Goal: Task Accomplishment & Management: Use online tool/utility

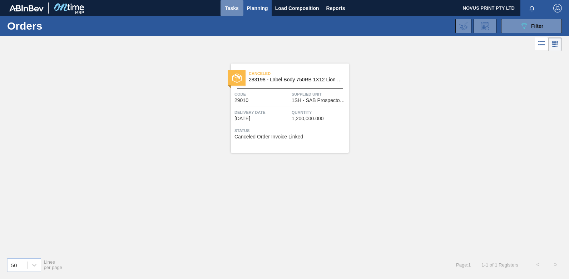
click at [228, 5] on span "Tasks" at bounding box center [232, 8] width 16 height 9
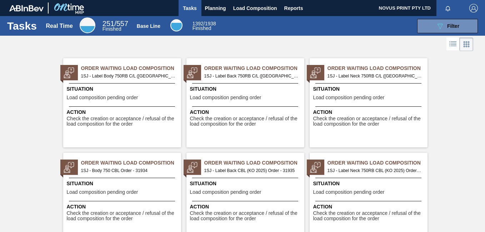
click at [113, 98] on span "Load composition pending order" at bounding box center [102, 97] width 71 height 5
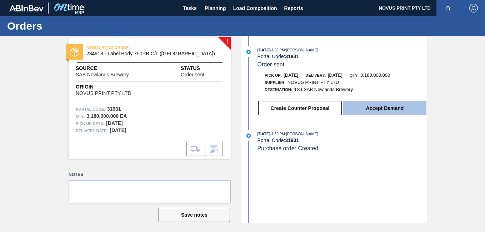
click at [381, 110] on button "Accept Demand" at bounding box center [384, 108] width 83 height 14
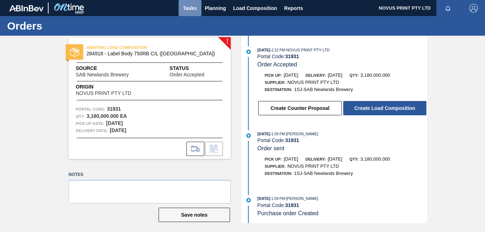
click at [189, 5] on span "Tasks" at bounding box center [190, 8] width 16 height 9
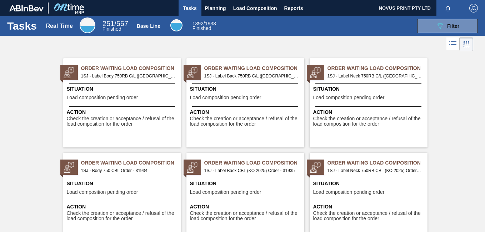
click at [231, 121] on span "Check the creation or acceptance / refusal of the load composition for the order" at bounding box center [246, 121] width 113 height 11
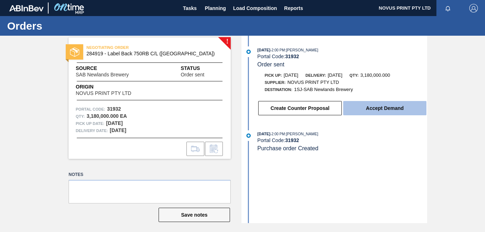
click at [379, 104] on button "Accept Demand" at bounding box center [384, 108] width 83 height 14
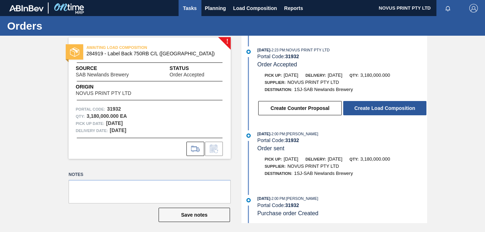
click at [189, 7] on span "Tasks" at bounding box center [190, 8] width 16 height 9
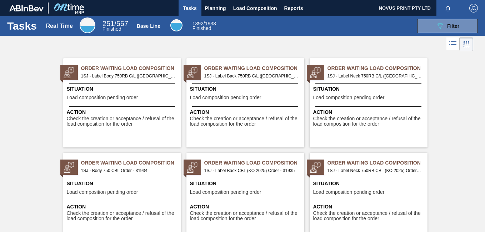
click at [344, 117] on span "Check the creation or acceptance / refusal of the load composition for the order" at bounding box center [369, 121] width 113 height 11
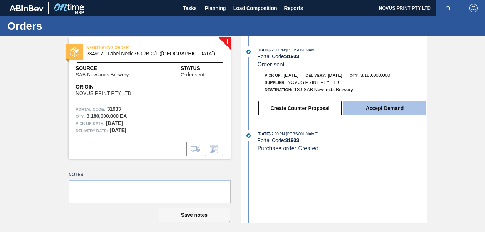
click at [393, 110] on button "Accept Demand" at bounding box center [384, 108] width 83 height 14
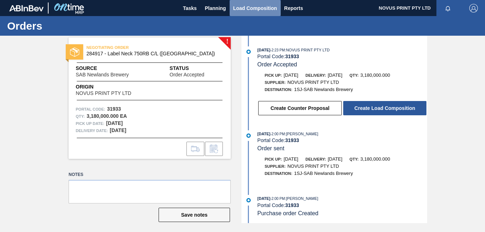
click at [251, 9] on span "Load Composition" at bounding box center [255, 8] width 44 height 9
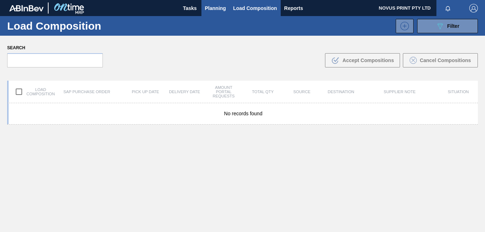
click at [221, 7] on span "Planning" at bounding box center [215, 8] width 21 height 9
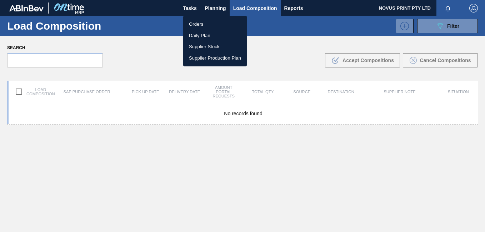
click at [195, 23] on li "Orders" at bounding box center [215, 24] width 64 height 11
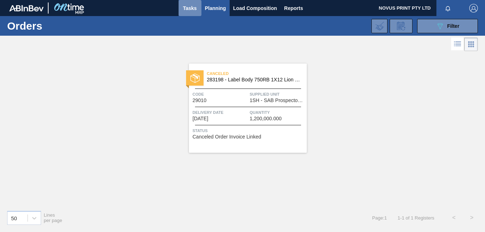
click at [189, 7] on span "Tasks" at bounding box center [190, 8] width 16 height 9
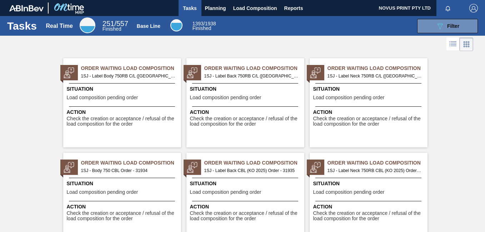
scroll to position [28, 0]
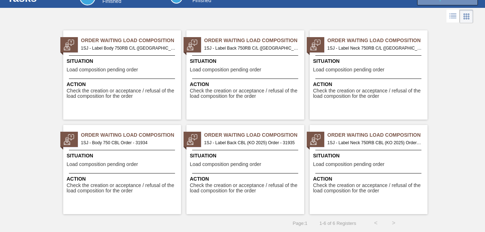
click at [92, 186] on span "Check the creation or acceptance / refusal of the load composition for the order" at bounding box center [123, 188] width 113 height 11
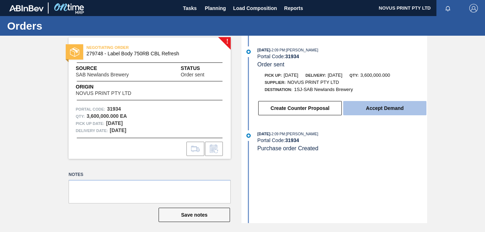
click at [390, 110] on button "Accept Demand" at bounding box center [384, 108] width 83 height 14
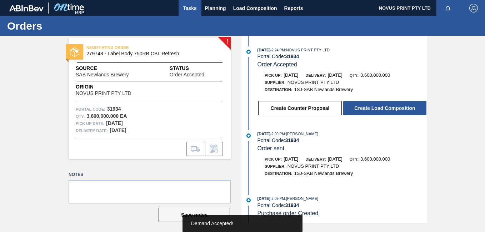
click at [185, 7] on span "Tasks" at bounding box center [190, 8] width 16 height 9
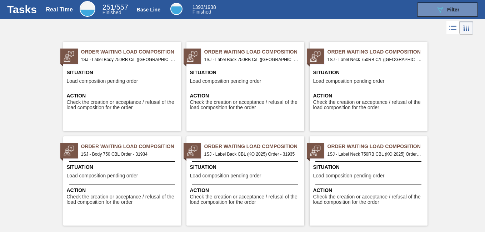
scroll to position [21, 0]
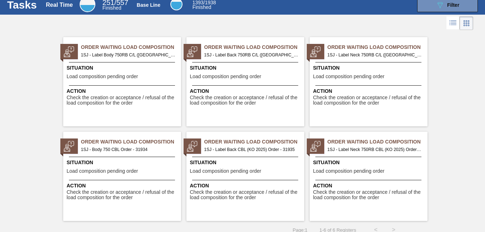
click at [218, 189] on span "Action" at bounding box center [246, 186] width 113 height 8
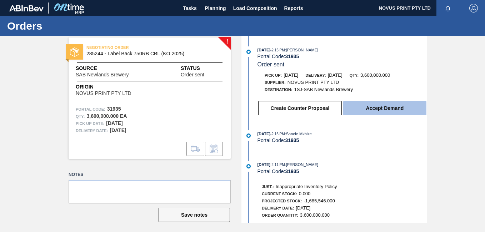
click at [388, 107] on button "Accept Demand" at bounding box center [384, 108] width 83 height 14
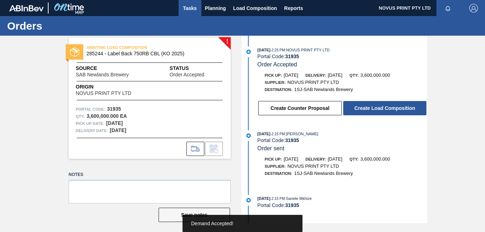
click at [189, 9] on span "Tasks" at bounding box center [190, 8] width 16 height 9
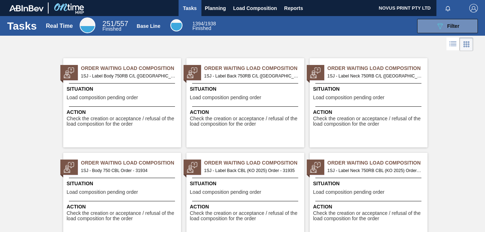
click at [354, 214] on span "Check the creation or acceptance / refusal of the load composition for the order" at bounding box center [369, 216] width 113 height 11
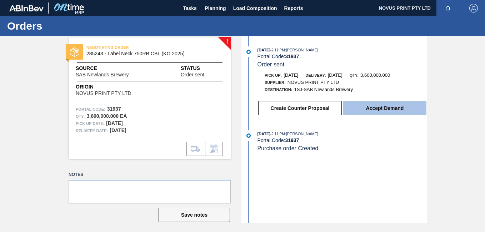
click at [378, 108] on button "Accept Demand" at bounding box center [384, 108] width 83 height 14
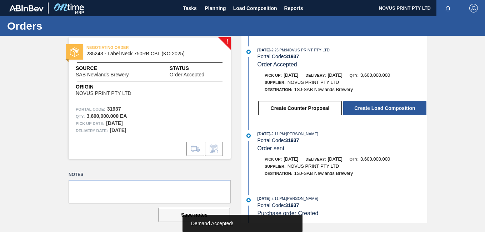
scroll to position [4, 0]
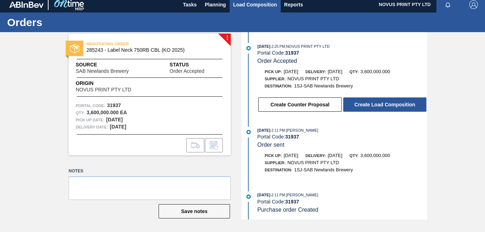
click at [244, 3] on span "Load Composition" at bounding box center [255, 4] width 44 height 9
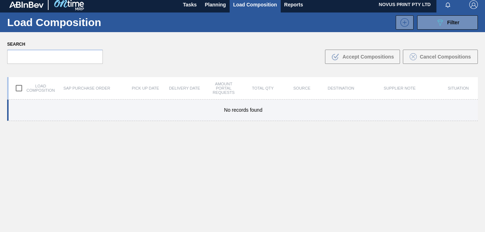
click at [236, 112] on span "No records found" at bounding box center [243, 110] width 38 height 6
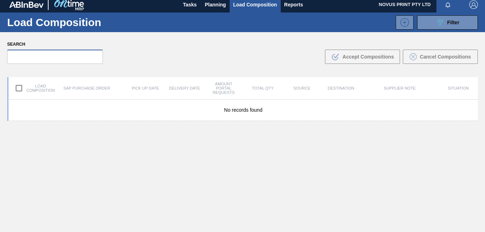
click at [76, 56] on input "text" at bounding box center [55, 57] width 96 height 14
click at [190, 2] on span "Tasks" at bounding box center [190, 4] width 16 height 9
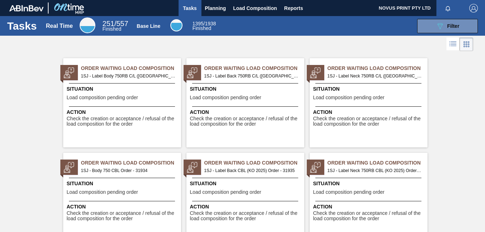
click at [104, 90] on span "Situation" at bounding box center [123, 89] width 113 height 8
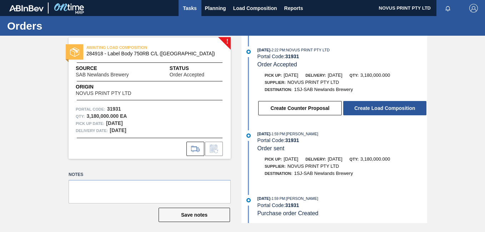
click at [186, 5] on span "Tasks" at bounding box center [190, 8] width 16 height 9
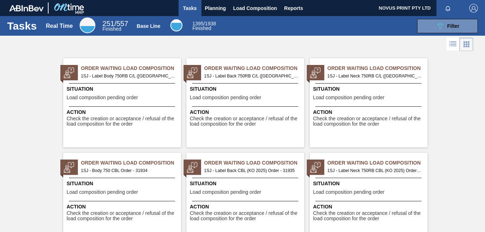
click at [114, 96] on span "Load composition pending order" at bounding box center [102, 97] width 71 height 5
click at [205, 98] on span "Load composition pending order" at bounding box center [225, 97] width 71 height 5
click at [328, 95] on span "Load composition pending order" at bounding box center [348, 97] width 71 height 5
click at [254, 7] on span "Load Composition" at bounding box center [255, 8] width 44 height 9
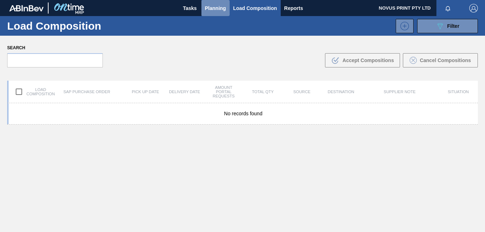
click at [217, 5] on span "Planning" at bounding box center [215, 8] width 21 height 9
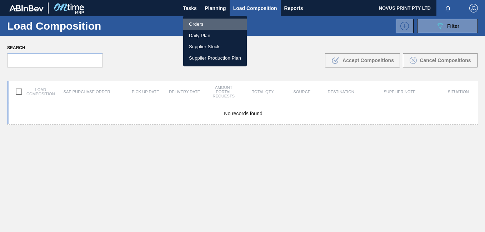
click at [193, 23] on li "Orders" at bounding box center [215, 24] width 64 height 11
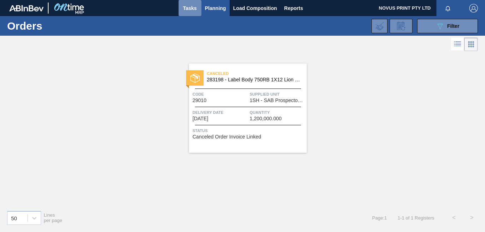
click at [187, 6] on span "Tasks" at bounding box center [190, 8] width 16 height 9
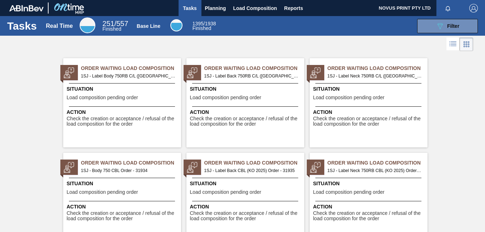
click at [110, 98] on span "Load composition pending order" at bounding box center [102, 97] width 71 height 5
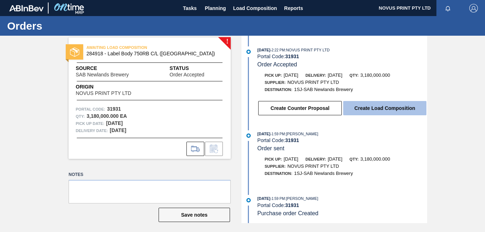
click at [373, 109] on button "Create Load Composition" at bounding box center [384, 108] width 83 height 14
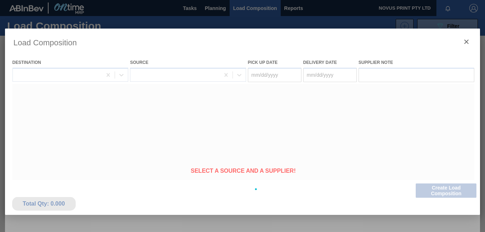
type Date "[DATE]"
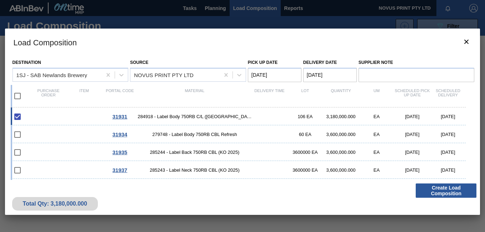
drag, startPoint x: 470, startPoint y: 142, endPoint x: 467, endPoint y: 170, distance: 28.1
click at [467, 170] on div "31931 284918 - Label Body 750RB C/L (Hogwarts) 106 EA 3,180,000.000 EA 09/21/20…" at bounding box center [241, 161] width 461 height 107
click at [17, 116] on input "checkbox" at bounding box center [17, 116] width 15 height 15
checkbox input "true"
click at [18, 98] on input "checkbox" at bounding box center [17, 96] width 15 height 15
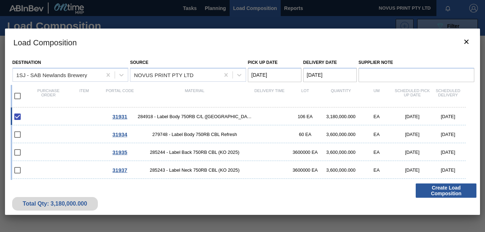
checkbox input "true"
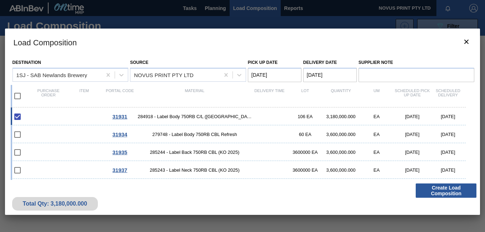
checkbox input "true"
click at [16, 93] on input "checkbox" at bounding box center [17, 96] width 15 height 15
checkbox input "false"
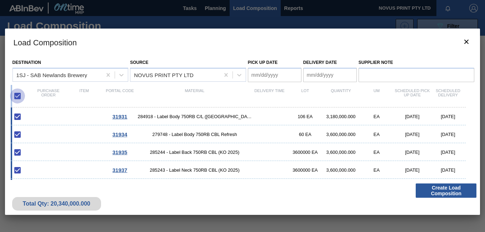
checkbox input "false"
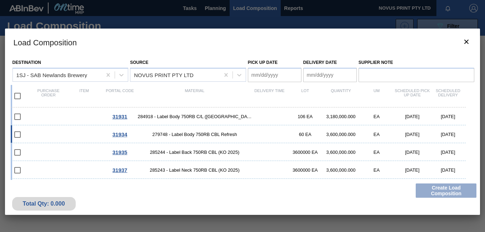
click at [17, 134] on input "checkbox" at bounding box center [17, 134] width 15 height 15
checkbox input "false"
click at [16, 151] on input "checkbox" at bounding box center [17, 152] width 15 height 15
checkbox input "false"
click at [17, 134] on input "checkbox" at bounding box center [17, 134] width 15 height 15
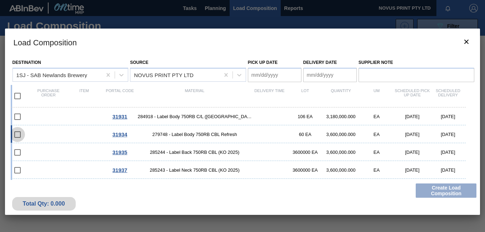
checkbox input "false"
click at [18, 170] on input "checkbox" at bounding box center [17, 170] width 15 height 15
checkbox input "false"
click at [19, 94] on input "checkbox" at bounding box center [17, 96] width 15 height 15
checkbox input "true"
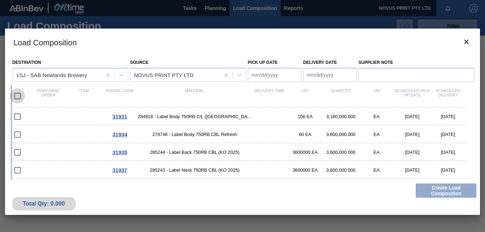
checkbox input "true"
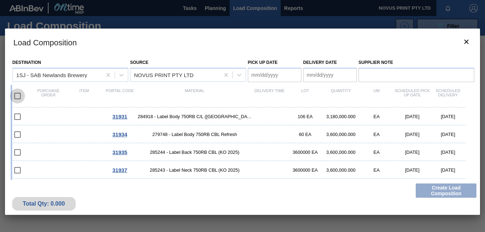
checkbox input "true"
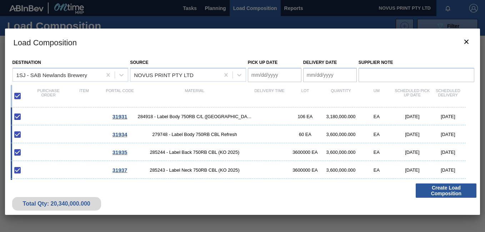
click at [163, 206] on div "Total Qty: 20,340,000.000 Create Load Composition" at bounding box center [242, 197] width 475 height 35
click at [447, 189] on button "Create Load Composition" at bounding box center [446, 191] width 61 height 14
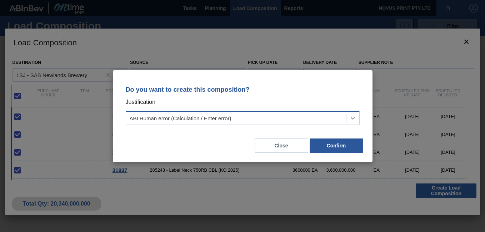
click at [356, 118] on icon at bounding box center [352, 118] width 7 height 7
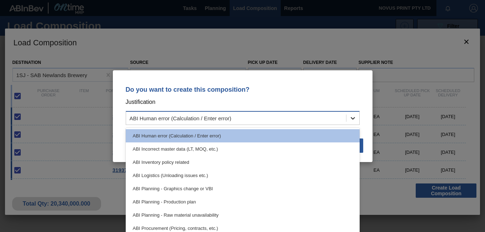
click at [356, 118] on icon at bounding box center [352, 118] width 7 height 7
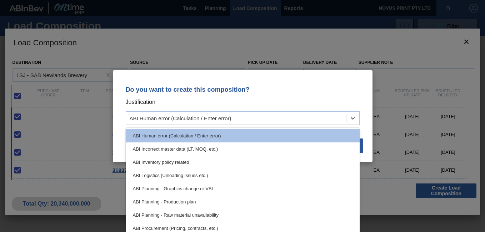
click at [409, 42] on div "Do you want to create this composition? Justification option ABI Human error (C…" at bounding box center [242, 116] width 485 height 232
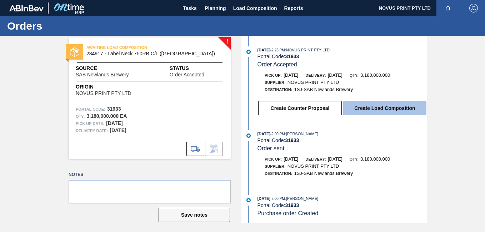
click at [387, 108] on button "Create Load Composition" at bounding box center [384, 108] width 83 height 14
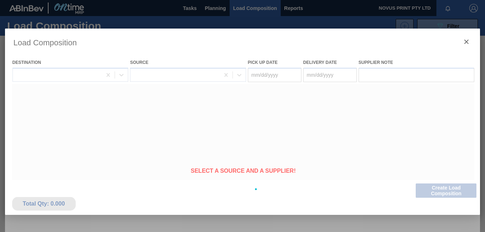
type Date "[DATE]"
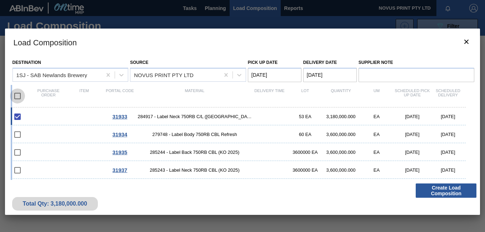
click at [18, 96] on input "checkbox" at bounding box center [17, 96] width 15 height 15
checkbox input "true"
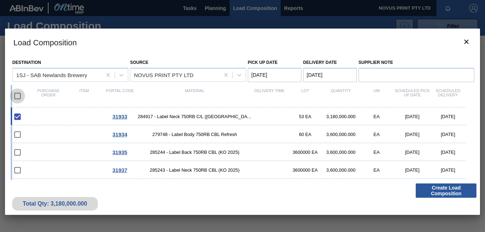
checkbox input "true"
click at [17, 95] on input "checkbox" at bounding box center [17, 96] width 15 height 15
checkbox input "false"
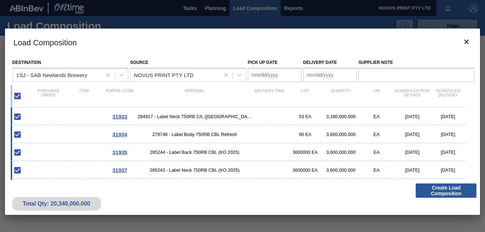
checkbox input "false"
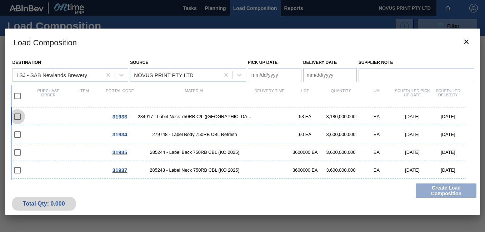
click at [18, 117] on input "checkbox" at bounding box center [17, 116] width 15 height 15
checkbox input "false"
click at [17, 96] on input "checkbox" at bounding box center [17, 96] width 15 height 15
checkbox input "true"
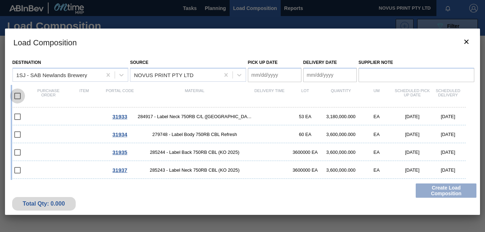
checkbox input "true"
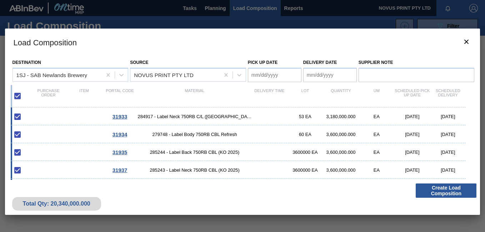
drag, startPoint x: 470, startPoint y: 174, endPoint x: 475, endPoint y: 108, distance: 65.6
click at [475, 108] on div "Destination 1SJ - SAB Newlands Brewery Source NOVUS PRINT PTY LTD Pick up Date …" at bounding box center [242, 118] width 475 height 124
drag, startPoint x: 475, startPoint y: 108, endPoint x: 467, endPoint y: 42, distance: 66.7
click at [467, 42] on icon "botão de ícone" at bounding box center [466, 42] width 4 height 4
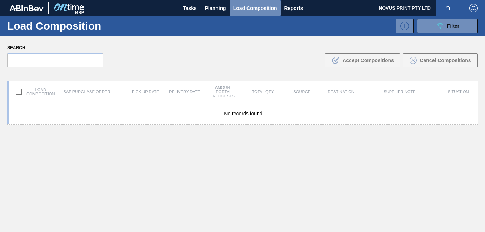
click at [256, 8] on span "Load Composition" at bounding box center [255, 8] width 44 height 9
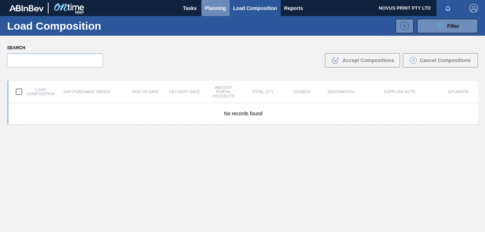
click at [221, 10] on span "Planning" at bounding box center [215, 8] width 21 height 9
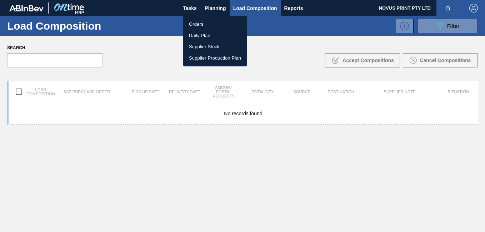
click at [197, 22] on li "Orders" at bounding box center [215, 24] width 64 height 11
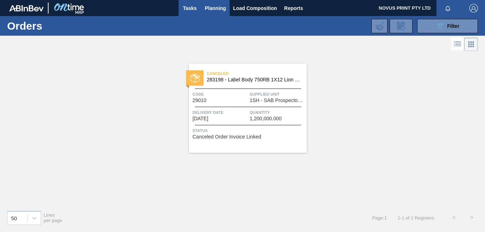
click at [188, 10] on span "Tasks" at bounding box center [190, 8] width 16 height 9
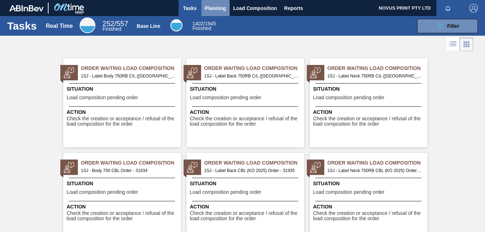
click at [207, 5] on span "Planning" at bounding box center [215, 8] width 21 height 9
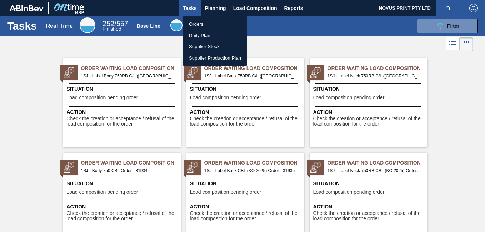
click at [247, 7] on div at bounding box center [242, 116] width 485 height 232
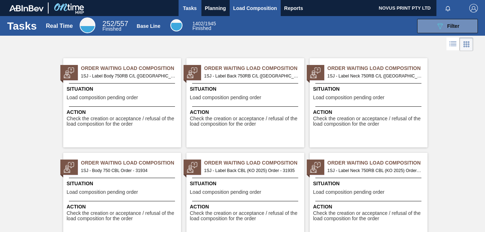
click at [247, 7] on span "Load Composition" at bounding box center [255, 8] width 44 height 9
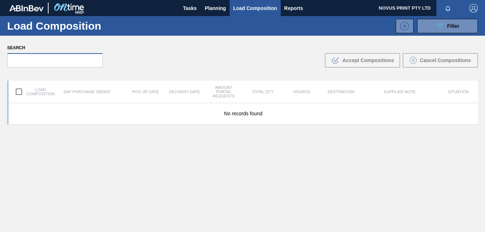
click at [48, 59] on input "text" at bounding box center [55, 60] width 96 height 14
click at [369, 167] on div "No records found" at bounding box center [242, 184] width 471 height 163
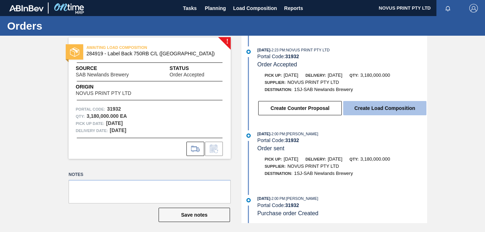
click at [378, 110] on button "Create Load Composition" at bounding box center [384, 108] width 83 height 14
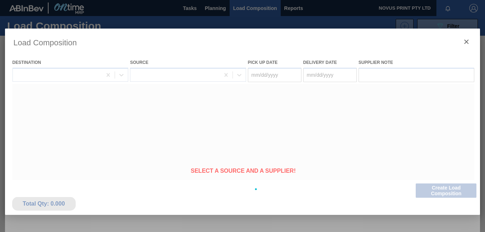
type Date "[DATE]"
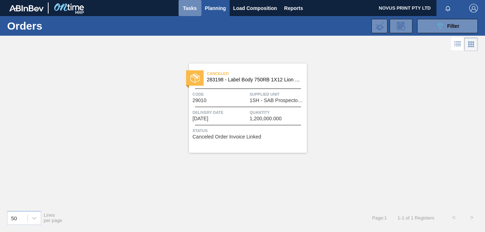
click at [186, 9] on span "Tasks" at bounding box center [190, 8] width 16 height 9
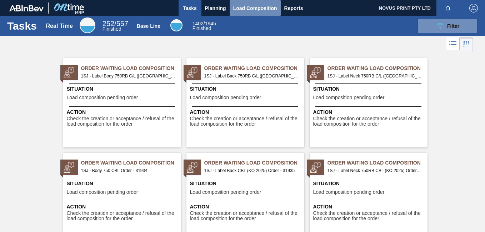
click at [244, 8] on span "Load Composition" at bounding box center [255, 8] width 44 height 9
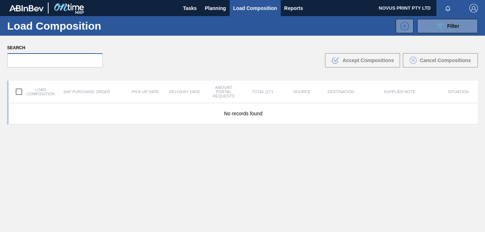
click at [21, 56] on input "text" at bounding box center [55, 60] width 96 height 14
click at [186, 8] on span "Tasks" at bounding box center [190, 8] width 16 height 9
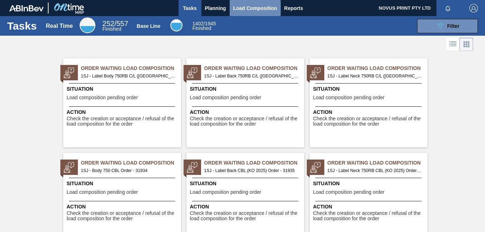
click at [262, 7] on span "Load Composition" at bounding box center [255, 8] width 44 height 9
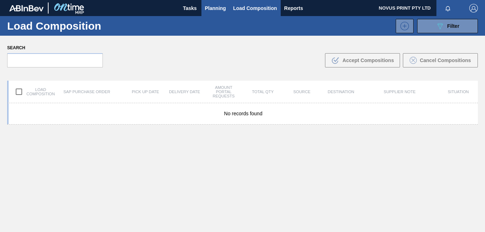
click at [221, 10] on span "Planning" at bounding box center [215, 8] width 21 height 9
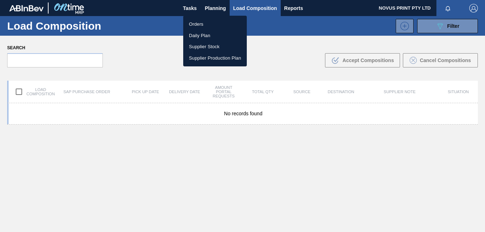
click at [200, 24] on li "Orders" at bounding box center [215, 24] width 64 height 11
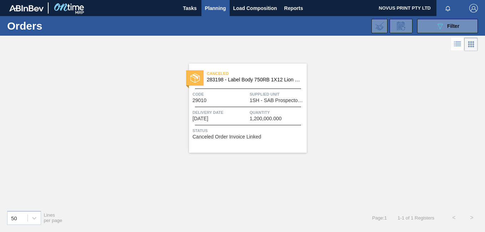
click at [213, 6] on span "Planning" at bounding box center [215, 8] width 21 height 9
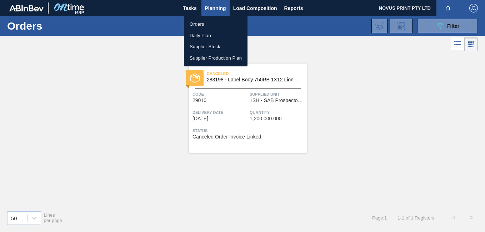
click at [193, 36] on li "Daily Plan" at bounding box center [216, 35] width 64 height 11
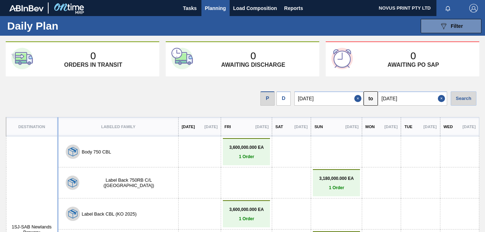
drag, startPoint x: 476, startPoint y: 133, endPoint x: 473, endPoint y: 150, distance: 16.7
click at [473, 150] on tbody "Destination Labeled Family Today 09/18/2025 Fri 09/19/2025 Sat 09/20/2025 Sun 0…" at bounding box center [242, 220] width 473 height 205
click at [188, 7] on span "Tasks" at bounding box center [190, 8] width 16 height 9
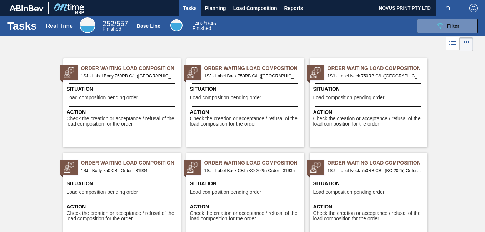
click at [120, 95] on div "Situation Load composition pending order" at bounding box center [123, 94] width 113 height 18
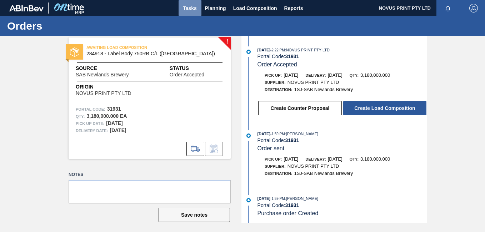
click at [184, 5] on span "Tasks" at bounding box center [190, 8] width 16 height 9
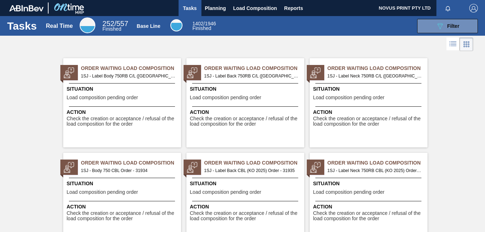
click at [452, 42] on icon at bounding box center [454, 41] width 6 height 0
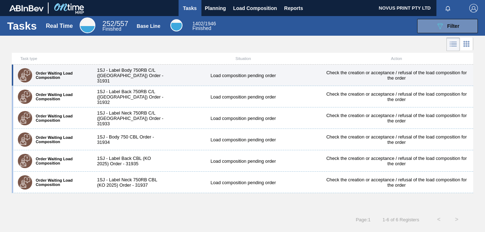
click at [60, 76] on label "Order Waiting Load Composition" at bounding box center [58, 75] width 53 height 9
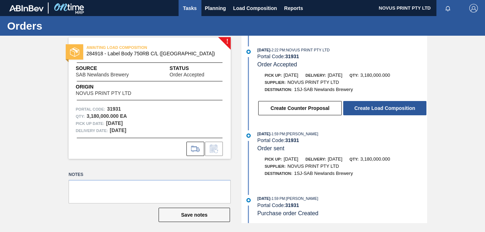
click at [189, 6] on span "Tasks" at bounding box center [190, 8] width 16 height 9
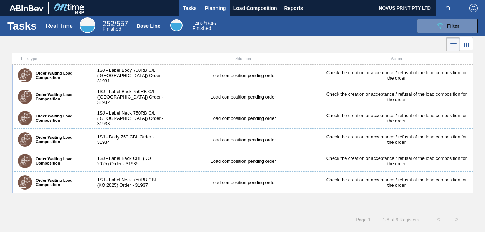
click at [212, 8] on span "Planning" at bounding box center [215, 8] width 21 height 9
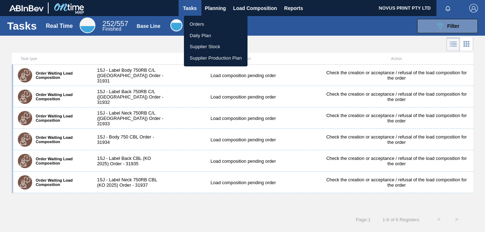
click at [196, 22] on li "Orders" at bounding box center [216, 24] width 64 height 11
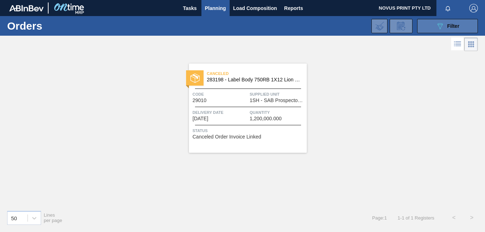
click at [449, 25] on span "Filter" at bounding box center [453, 26] width 12 height 6
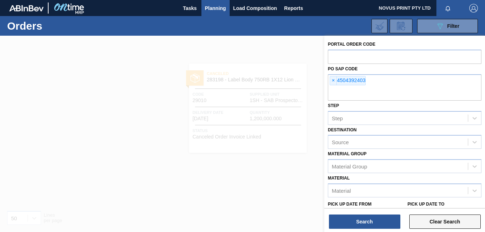
click at [439, 226] on button "Clear Search" at bounding box center [444, 222] width 71 height 14
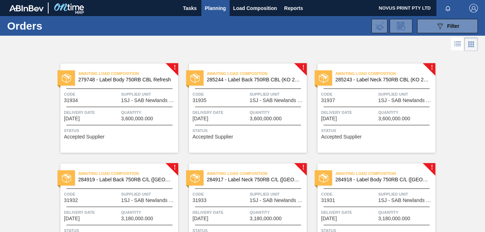
click at [129, 74] on span "Awaiting Load Composition" at bounding box center [128, 73] width 100 height 7
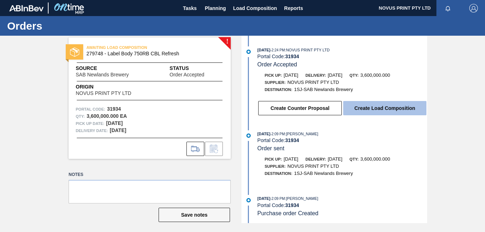
click at [389, 108] on button "Create Load Composition" at bounding box center [384, 108] width 83 height 14
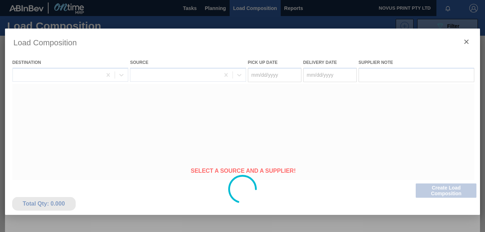
type Date "09/19/2025"
type Date "[DATE]"
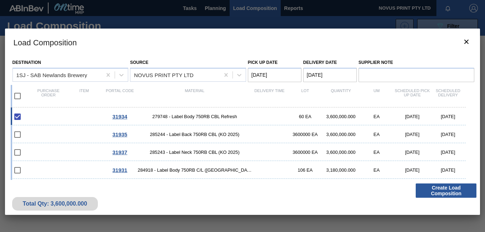
click at [19, 96] on input "checkbox" at bounding box center [17, 96] width 15 height 15
checkbox input "true"
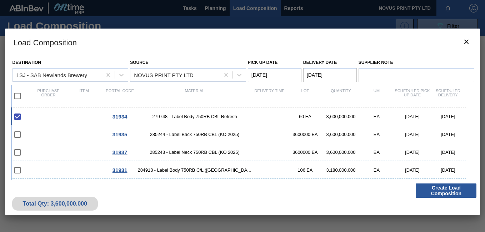
checkbox input "true"
click at [19, 96] on input "checkbox" at bounding box center [17, 96] width 15 height 15
checkbox input "false"
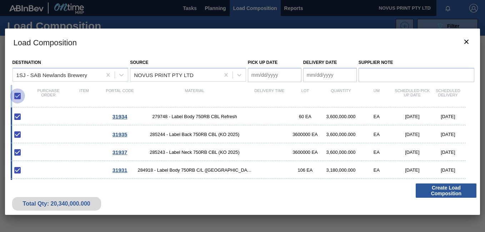
checkbox input "false"
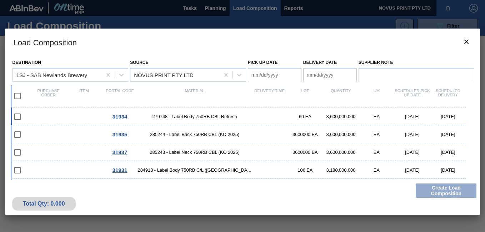
click at [17, 118] on input "checkbox" at bounding box center [17, 116] width 15 height 15
click at [16, 116] on input "checkbox" at bounding box center [17, 116] width 15 height 15
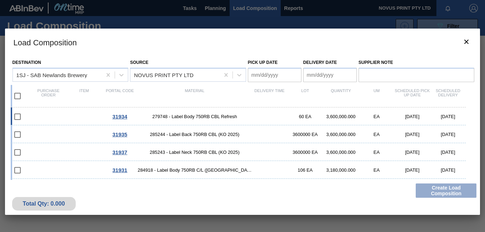
checkbox input "false"
drag, startPoint x: 44, startPoint y: 116, endPoint x: 35, endPoint y: 116, distance: 8.6
click at [35, 116] on div "31934 279748 - Label Body 750RB CBL Refresh 60 EA 3,600,000.000 EA 09/19/2025 0…" at bounding box center [238, 117] width 455 height 18
type Date "09/19/2025"
type Date "[DATE]"
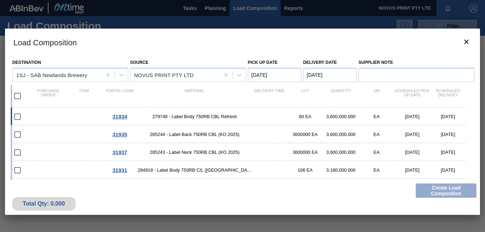
checkbox input "true"
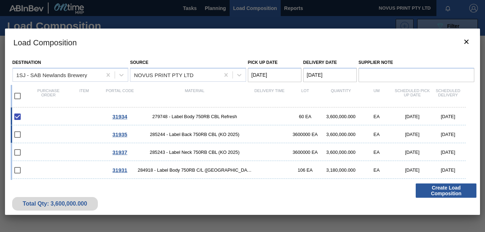
click at [15, 135] on input "checkbox" at bounding box center [17, 134] width 15 height 15
click at [17, 135] on input "checkbox" at bounding box center [17, 134] width 15 height 15
drag, startPoint x: 27, startPoint y: 134, endPoint x: 18, endPoint y: 134, distance: 8.9
click at [18, 134] on input "checkbox" at bounding box center [17, 134] width 15 height 15
click at [25, 135] on div at bounding box center [22, 134] width 17 height 15
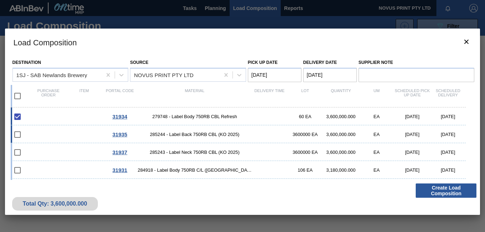
checkbox input "true"
drag, startPoint x: 37, startPoint y: 152, endPoint x: 29, endPoint y: 151, distance: 8.6
click at [29, 151] on div at bounding box center [22, 152] width 17 height 15
checkbox input "true"
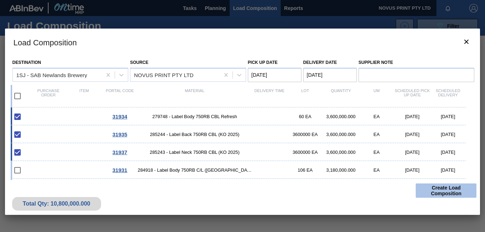
click at [444, 191] on button "Create Load Composition" at bounding box center [446, 191] width 61 height 14
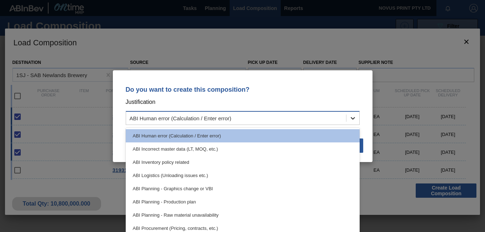
click at [354, 117] on icon at bounding box center [352, 118] width 7 height 7
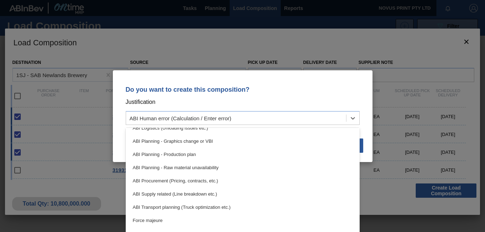
scroll to position [51, 0]
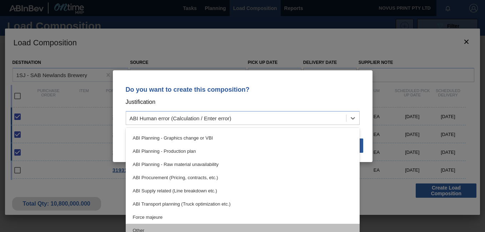
click at [136, 226] on div "Other" at bounding box center [243, 230] width 234 height 13
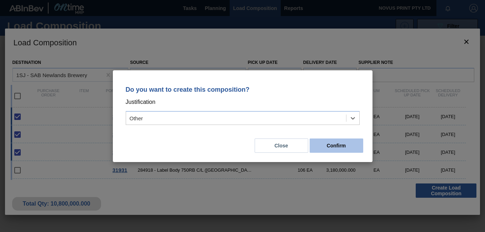
click at [334, 146] on button "Confirm" at bounding box center [337, 146] width 54 height 14
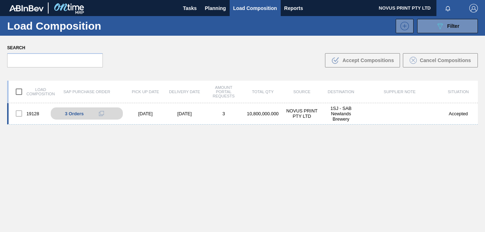
click at [18, 113] on div at bounding box center [18, 113] width 15 height 15
click at [21, 113] on div at bounding box center [18, 113] width 15 height 15
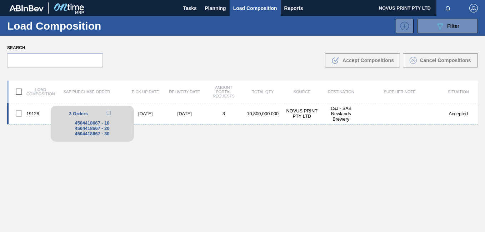
click at [85, 113] on span "3 Orders" at bounding box center [78, 113] width 19 height 5
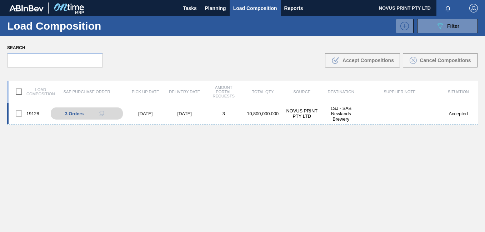
click at [35, 114] on div "19128" at bounding box center [28, 113] width 39 height 15
click at [42, 113] on div "19128" at bounding box center [28, 113] width 39 height 15
click at [36, 111] on div "19128" at bounding box center [28, 113] width 39 height 15
click at [41, 113] on div "19128" at bounding box center [28, 113] width 39 height 15
click at [20, 113] on div at bounding box center [18, 113] width 15 height 15
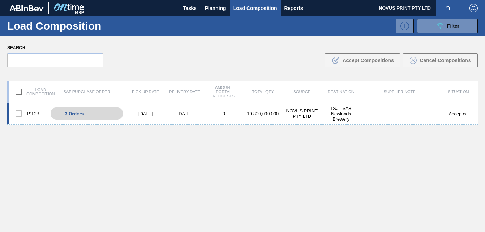
click at [41, 112] on div "19128" at bounding box center [28, 113] width 39 height 15
click at [141, 113] on div "09/19/2025" at bounding box center [145, 113] width 39 height 5
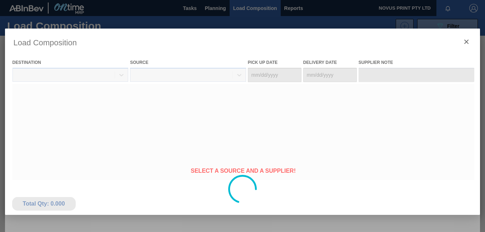
type Date "09/19/2025"
type Date "[DATE]"
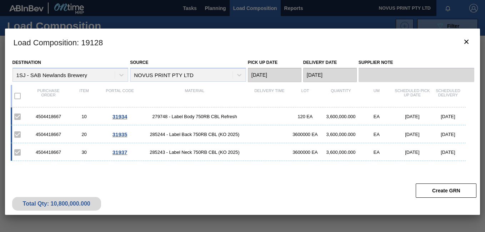
click at [17, 116] on label at bounding box center [17, 116] width 15 height 15
click at [17, 97] on label at bounding box center [17, 96] width 15 height 15
click at [17, 117] on label at bounding box center [17, 116] width 15 height 15
click at [121, 118] on span "31934" at bounding box center [120, 117] width 15 height 6
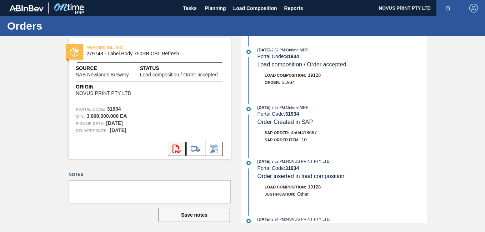
click at [174, 153] on button "svg{fill:#ff0000}" at bounding box center [177, 149] width 18 height 14
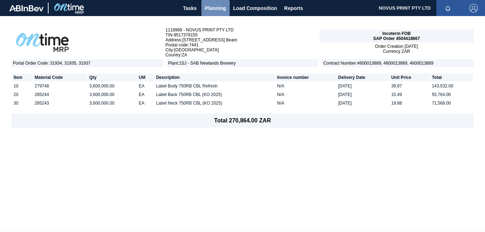
click at [210, 7] on span "Planning" at bounding box center [215, 8] width 21 height 9
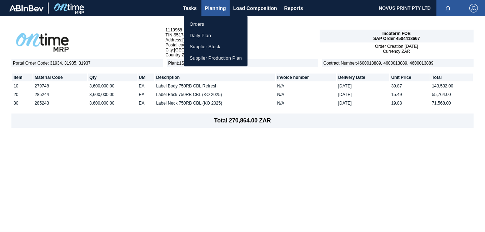
click at [213, 8] on div at bounding box center [242, 116] width 485 height 232
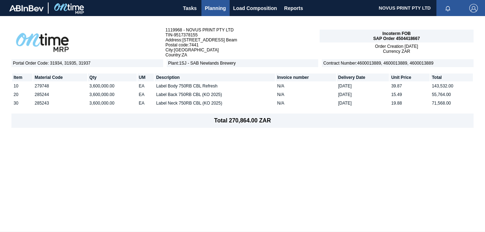
click at [212, 9] on span "Planning" at bounding box center [215, 8] width 21 height 9
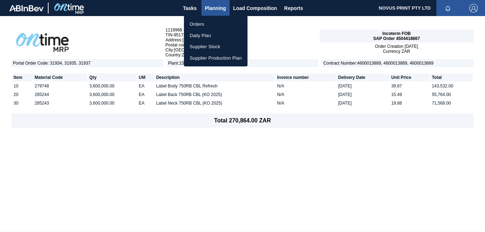
click at [198, 24] on li "Orders" at bounding box center [216, 24] width 64 height 11
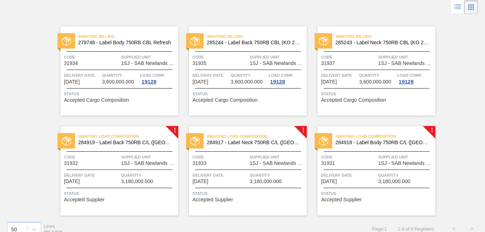
scroll to position [38, 0]
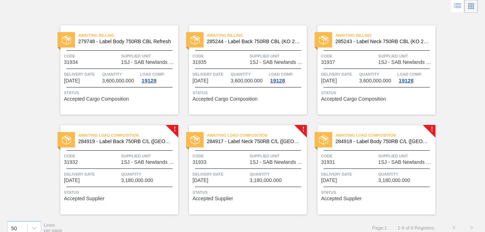
click at [153, 192] on span "Status" at bounding box center [120, 192] width 113 height 7
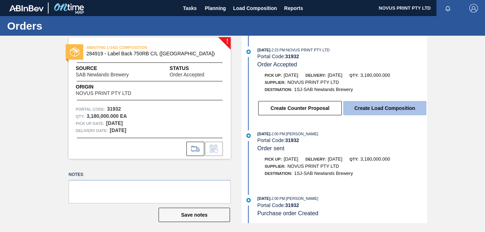
click at [378, 110] on button "Create Load Composition" at bounding box center [384, 108] width 83 height 14
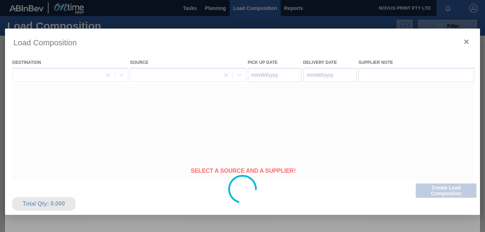
type Date "[DATE]"
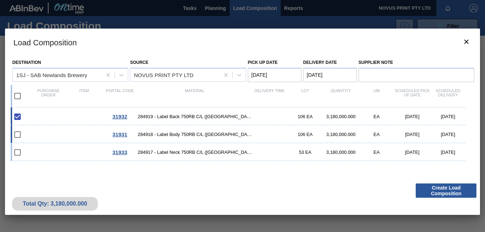
click at [16, 135] on input "checkbox" at bounding box center [17, 134] width 15 height 15
checkbox input "false"
drag, startPoint x: 16, startPoint y: 152, endPoint x: 21, endPoint y: 158, distance: 7.8
click at [16, 153] on input "checkbox" at bounding box center [17, 152] width 15 height 15
checkbox input "false"
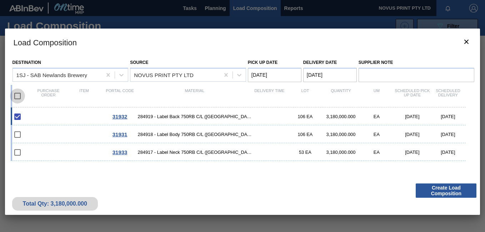
click at [18, 94] on input "checkbox" at bounding box center [17, 96] width 15 height 15
checkbox input "true"
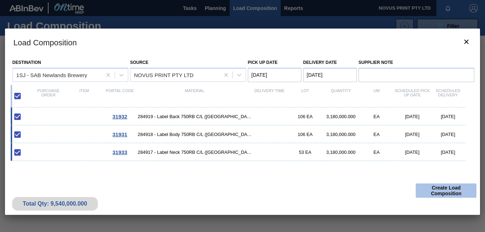
click at [447, 192] on button "Create Load Composition" at bounding box center [446, 191] width 61 height 14
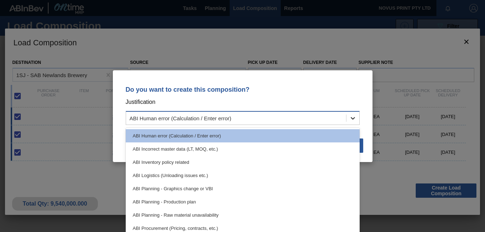
click at [354, 118] on icon at bounding box center [353, 118] width 4 height 3
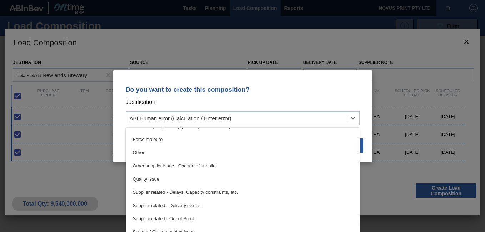
scroll to position [134, 0]
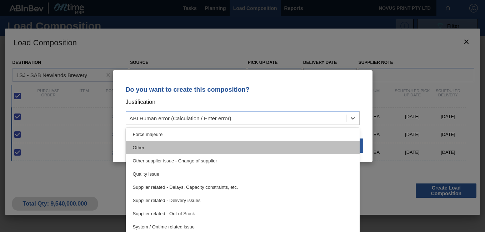
click at [154, 146] on div "Other" at bounding box center [243, 147] width 234 height 13
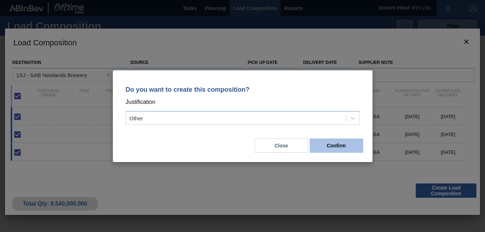
click at [347, 147] on button "Confirm" at bounding box center [337, 146] width 54 height 14
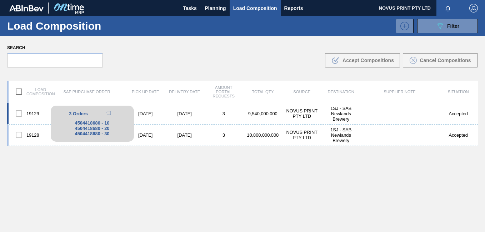
click at [77, 113] on span "3 Orders" at bounding box center [78, 113] width 19 height 5
click at [83, 113] on span "3 Orders" at bounding box center [78, 113] width 19 height 5
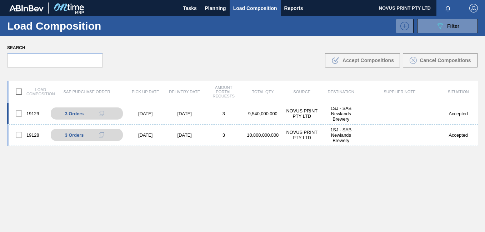
click at [19, 114] on div at bounding box center [18, 113] width 15 height 15
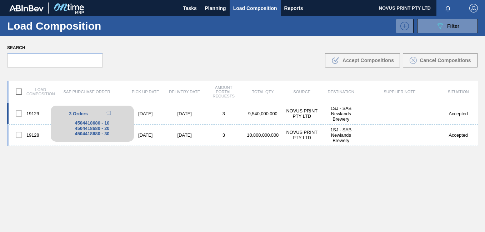
click at [69, 112] on span "3 Orders" at bounding box center [78, 113] width 19 height 5
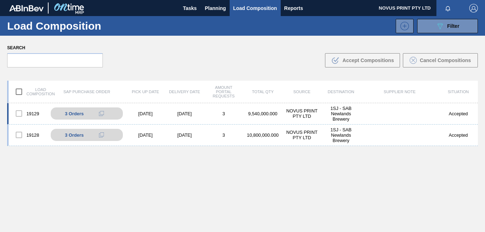
click at [182, 115] on div "[DATE]" at bounding box center [184, 113] width 39 height 5
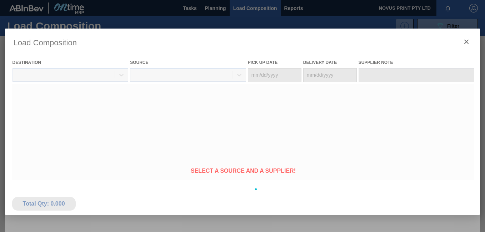
type Date "09/21/2025"
type Date "[DATE]"
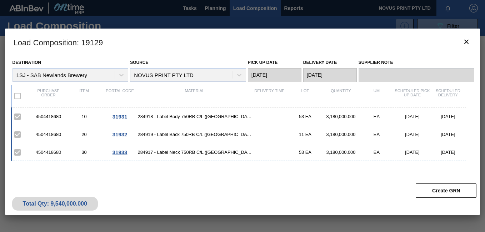
click at [123, 117] on span "31931" at bounding box center [120, 117] width 15 height 6
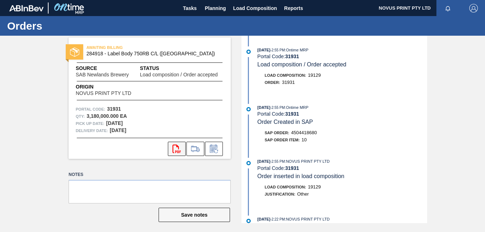
click at [177, 146] on icon at bounding box center [177, 149] width 8 height 9
click at [186, 6] on span "Tasks" at bounding box center [190, 8] width 16 height 9
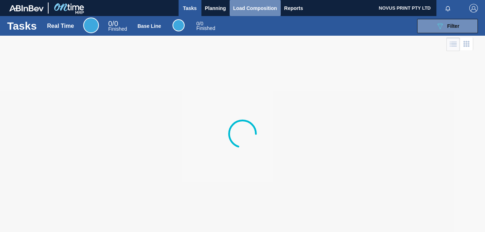
click at [250, 7] on span "Load Composition" at bounding box center [255, 8] width 44 height 9
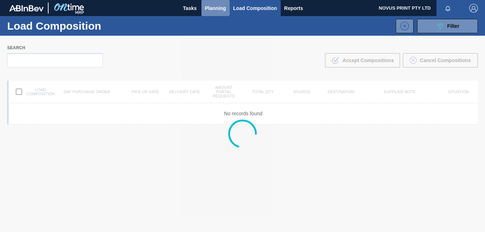
click at [213, 6] on span "Planning" at bounding box center [215, 8] width 21 height 9
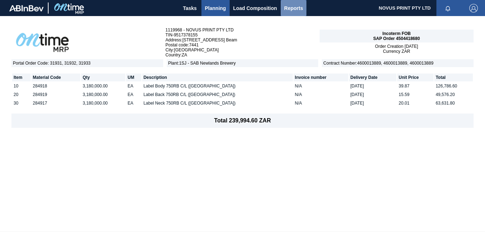
click at [288, 8] on span "Reports" at bounding box center [293, 8] width 19 height 9
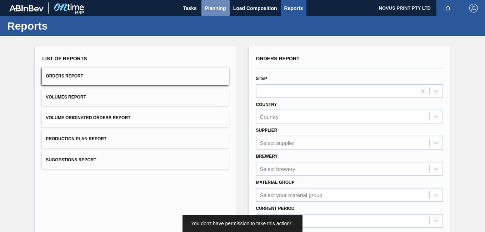
click at [217, 8] on span "Planning" at bounding box center [215, 8] width 21 height 9
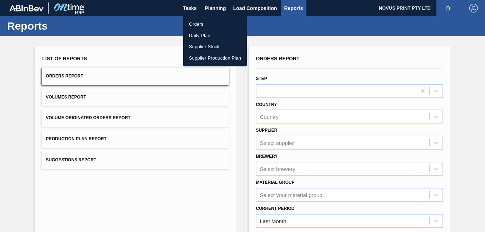
click at [203, 46] on li "Supplier Stock" at bounding box center [215, 46] width 64 height 11
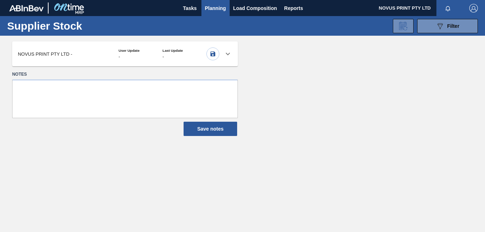
click at [227, 51] on icon at bounding box center [228, 54] width 9 height 9
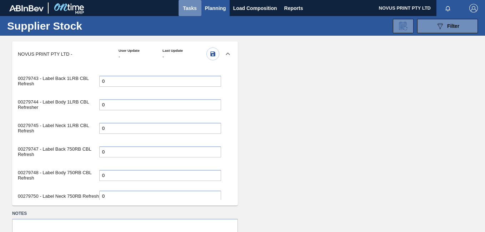
click at [189, 11] on span "Tasks" at bounding box center [190, 8] width 16 height 9
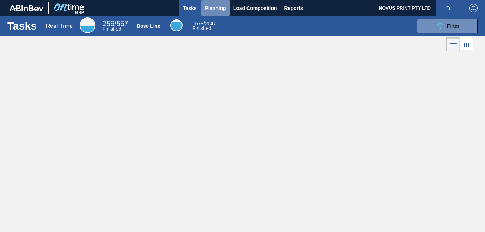
click at [215, 9] on span "Planning" at bounding box center [215, 8] width 21 height 9
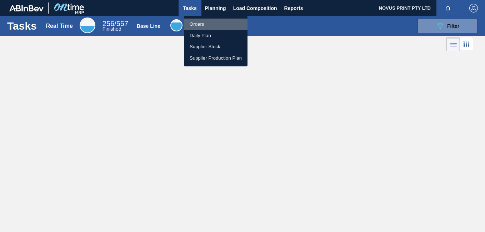
click at [198, 23] on li "Orders" at bounding box center [216, 24] width 64 height 11
